Goal: Find specific page/section: Find specific page/section

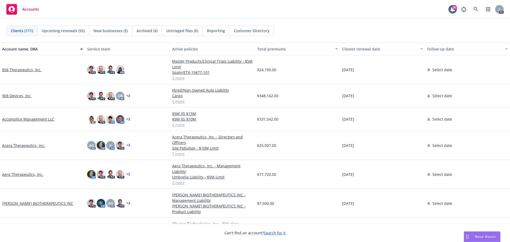
click at [32, 10] on span "Accounts" at bounding box center [30, 9] width 17 height 4
click at [477, 11] on icon at bounding box center [475, 9] width 5 height 5
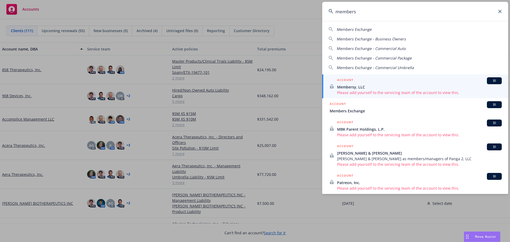
type input "members"
click at [352, 87] on span "Membersy, LLC" at bounding box center [419, 87] width 165 height 6
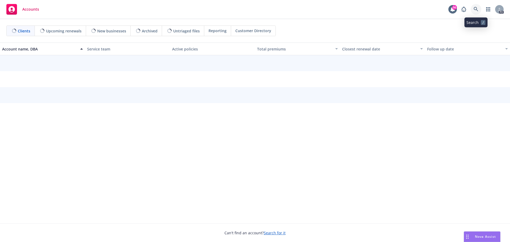
click at [476, 8] on icon at bounding box center [475, 9] width 5 height 5
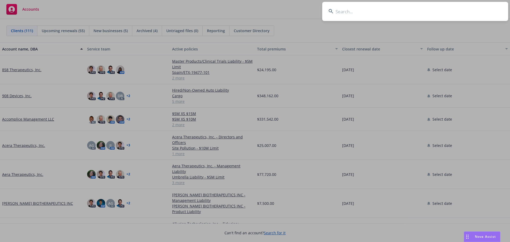
click at [370, 12] on input at bounding box center [415, 11] width 186 height 19
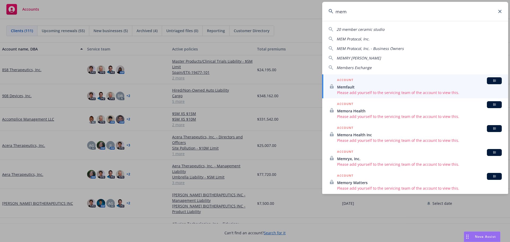
click at [364, 69] on span "Members Exchange" at bounding box center [353, 67] width 35 height 5
type input "Members Exchange"
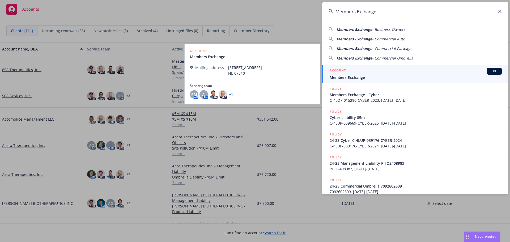
click at [362, 72] on div "ACCOUNT BI" at bounding box center [415, 71] width 172 height 7
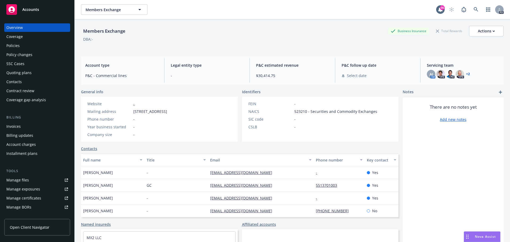
click at [30, 43] on div "Policies" at bounding box center [37, 45] width 62 height 8
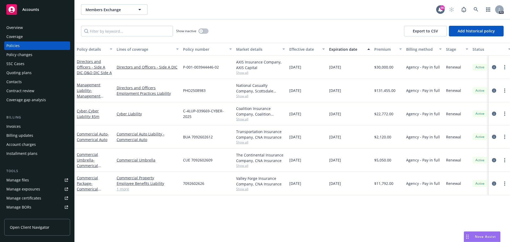
click at [37, 29] on div "Overview" at bounding box center [37, 27] width 62 height 8
